Goal: Find specific page/section: Find specific page/section

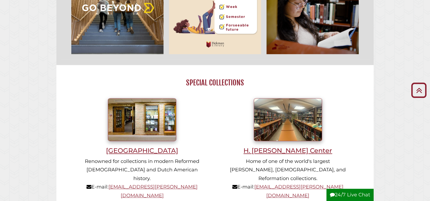
scroll to position [362, 0]
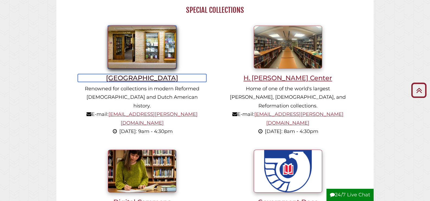
click at [135, 77] on h3 "[GEOGRAPHIC_DATA]" at bounding box center [142, 78] width 129 height 8
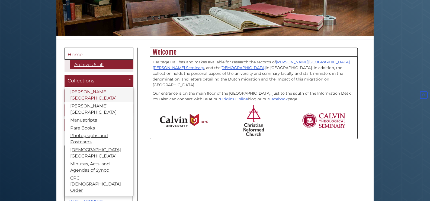
scroll to position [3, 0]
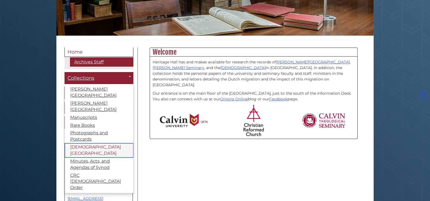
click at [83, 143] on link "[DEMOGRAPHIC_DATA][GEOGRAPHIC_DATA]" at bounding box center [99, 150] width 69 height 14
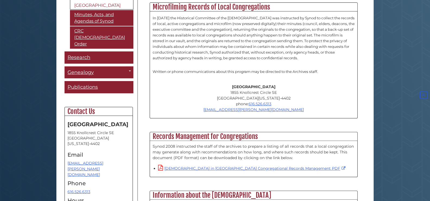
scroll to position [362, 0]
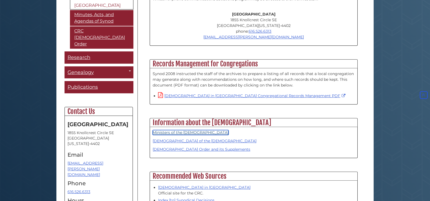
click at [175, 130] on link "Ministers of the Christian Reformed Church" at bounding box center [191, 132] width 76 height 5
